Goal: Use online tool/utility

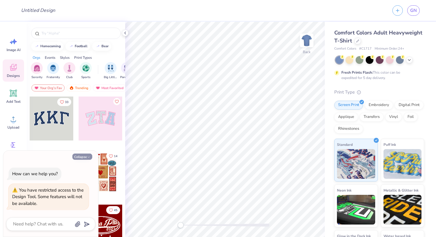
click at [83, 156] on button "Collapse" at bounding box center [82, 156] width 20 height 6
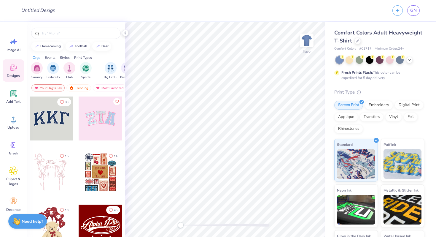
click at [100, 120] on div at bounding box center [101, 118] width 44 height 44
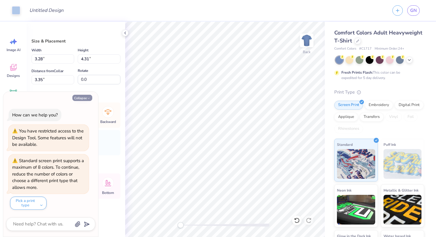
click at [86, 99] on button "Collapse" at bounding box center [82, 98] width 20 height 6
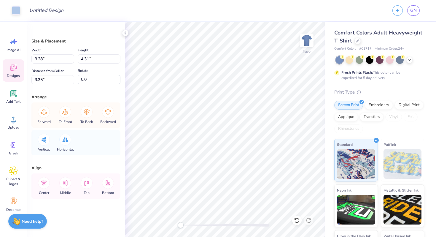
click at [16, 63] on icon at bounding box center [13, 67] width 9 height 9
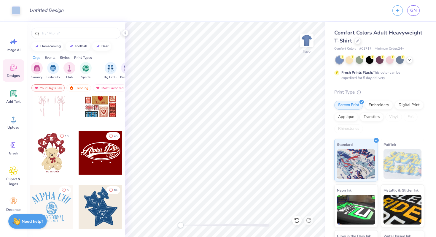
scroll to position [87, 0]
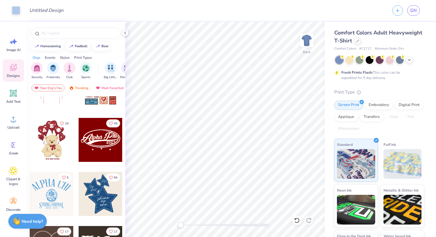
click at [95, 141] on div at bounding box center [101, 140] width 44 height 44
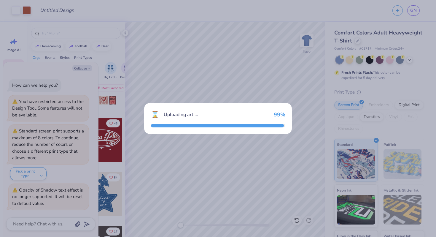
scroll to position [55, 0]
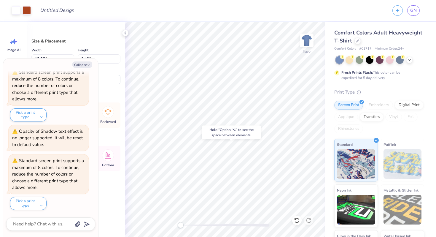
type textarea "x"
type input "3.28"
type input "4.31"
type input "3.35"
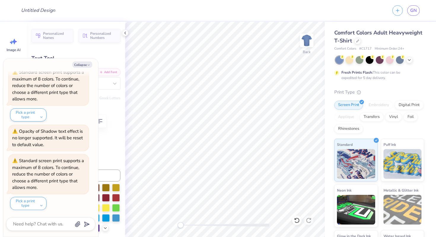
scroll to position [0, 0]
type textarea "x"
